Goal: Task Accomplishment & Management: Use online tool/utility

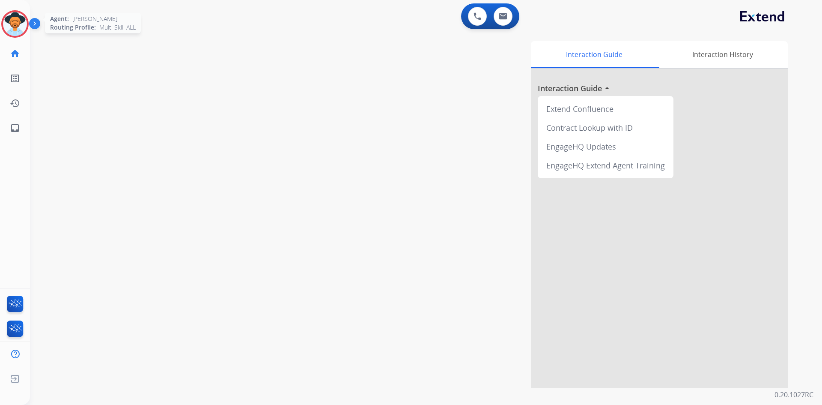
click at [25, 23] on img at bounding box center [15, 24] width 24 height 24
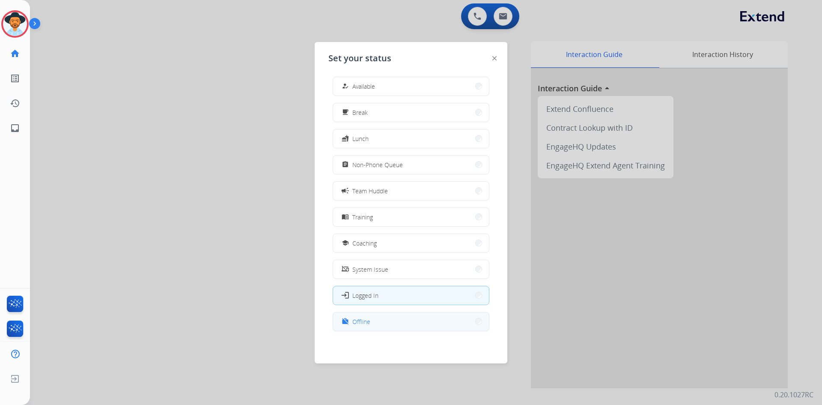
scroll to position [3, 0]
click at [364, 318] on span "Offline" at bounding box center [361, 321] width 18 height 9
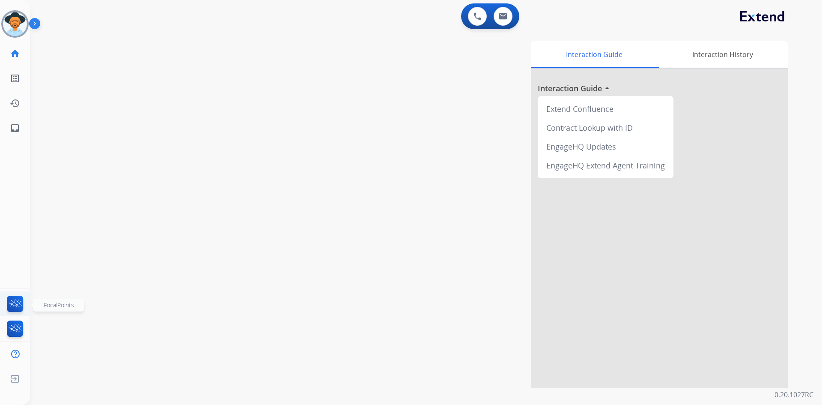
click at [16, 301] on img at bounding box center [15, 306] width 20 height 20
